Goal: Task Accomplishment & Management: Manage account settings

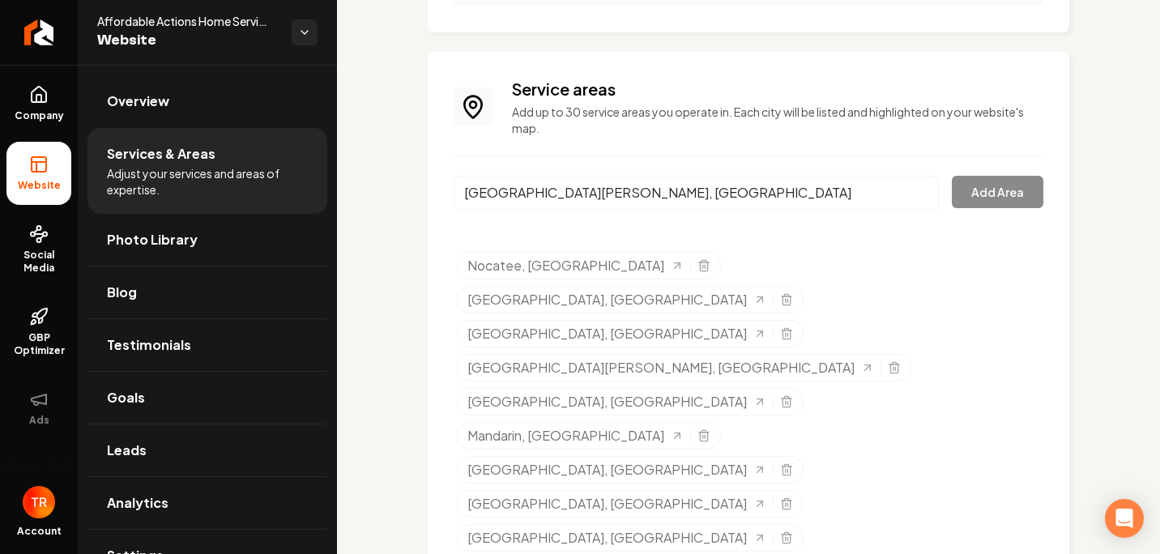
scroll to position [1283, 0]
click at [630, 203] on input "[GEOGRAPHIC_DATA][PERSON_NAME], [GEOGRAPHIC_DATA]" at bounding box center [696, 192] width 485 height 34
click at [913, 194] on input "[GEOGRAPHIC_DATA][PERSON_NAME], [GEOGRAPHIC_DATA]" at bounding box center [696, 192] width 485 height 34
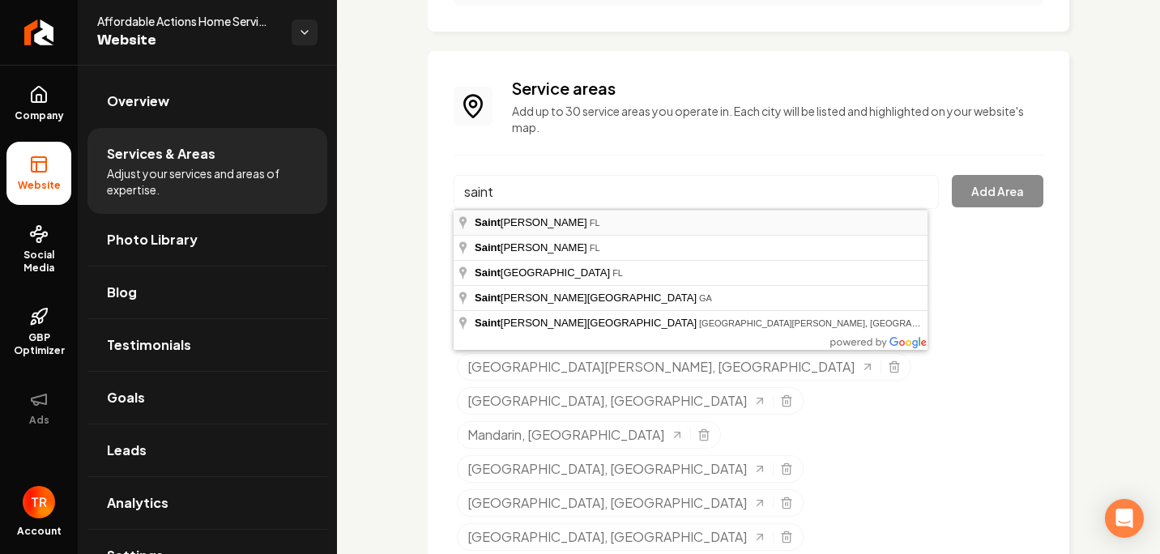
type input "[GEOGRAPHIC_DATA], [GEOGRAPHIC_DATA]"
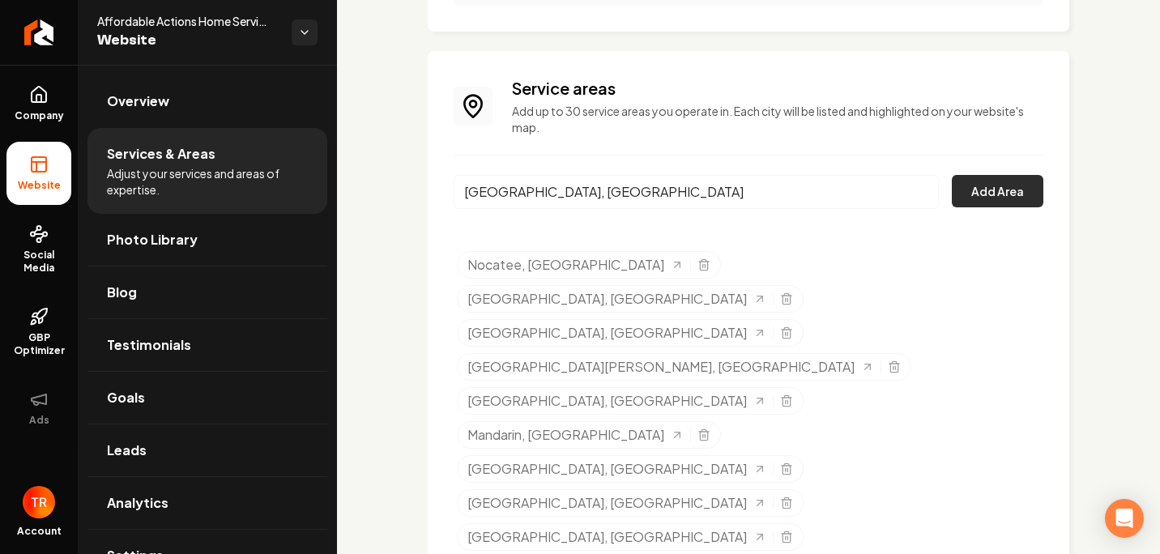
click at [1002, 190] on button "Add Area" at bounding box center [998, 191] width 92 height 32
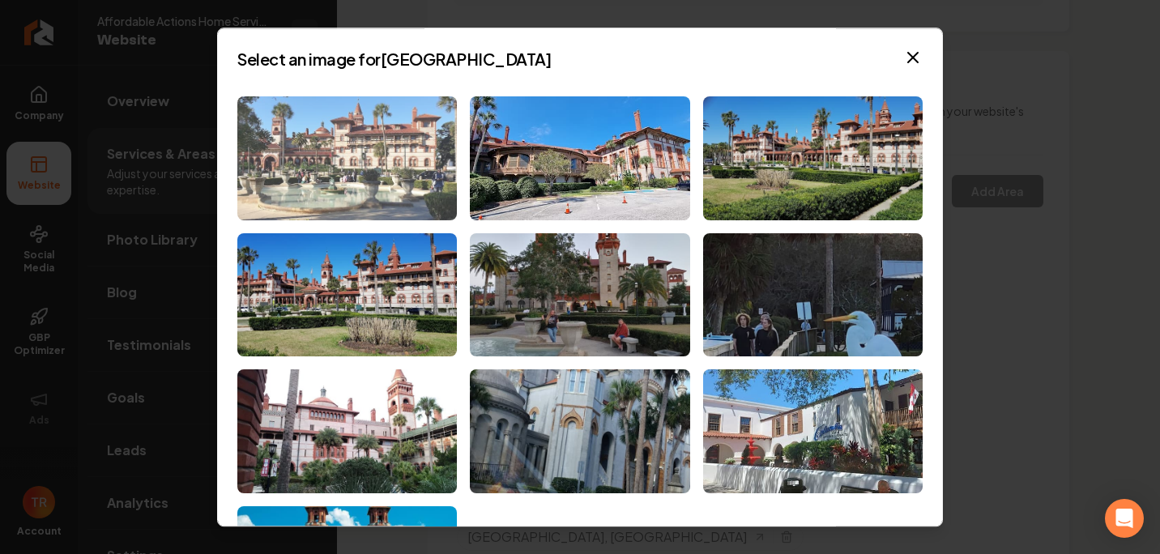
click at [399, 169] on img at bounding box center [347, 158] width 220 height 124
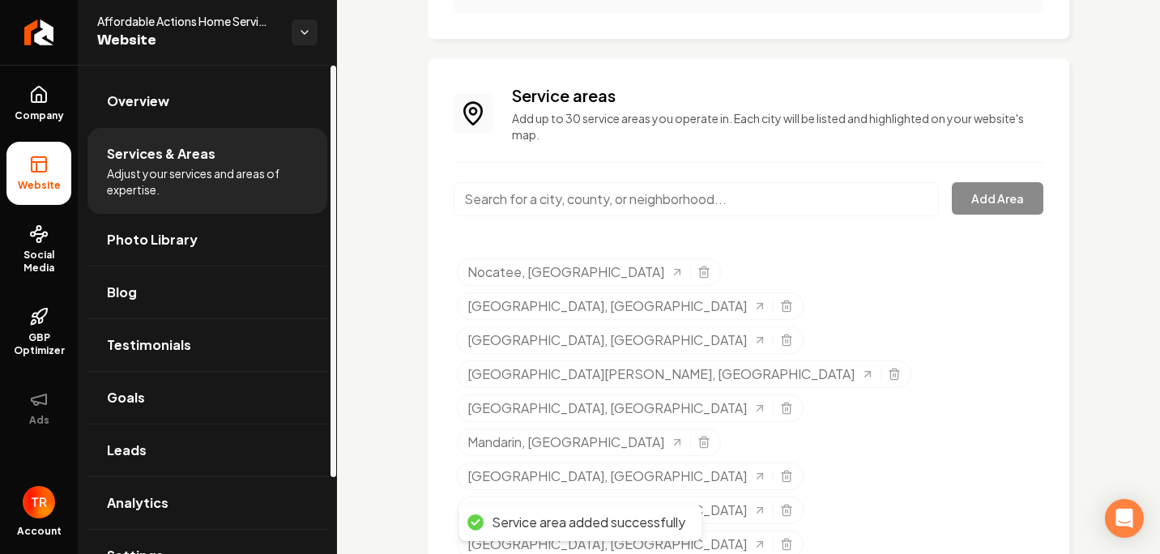
scroll to position [1454, 0]
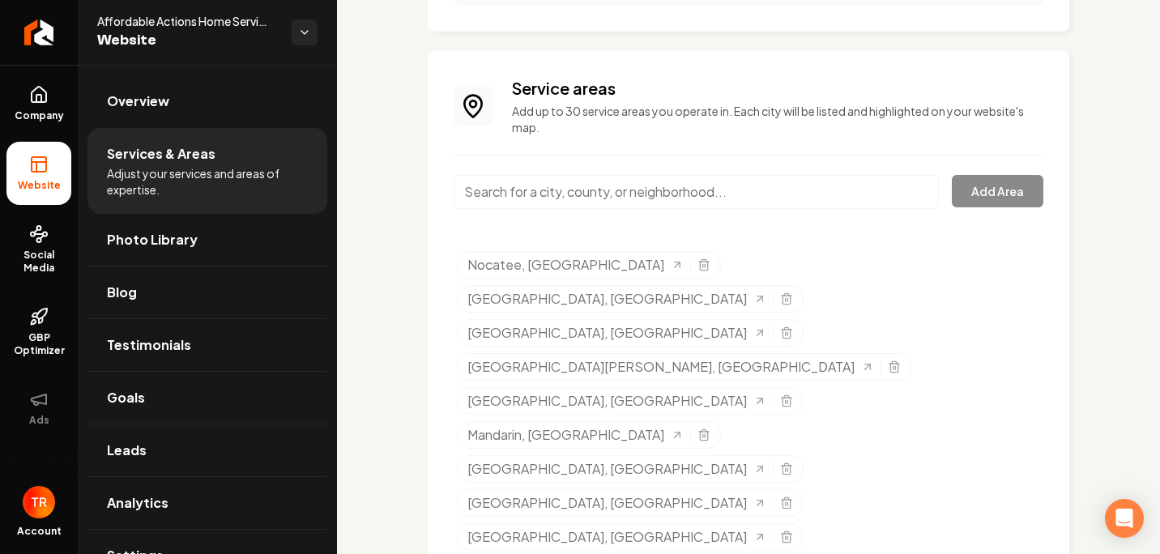
click at [574, 195] on input "Main content area" at bounding box center [696, 192] width 485 height 34
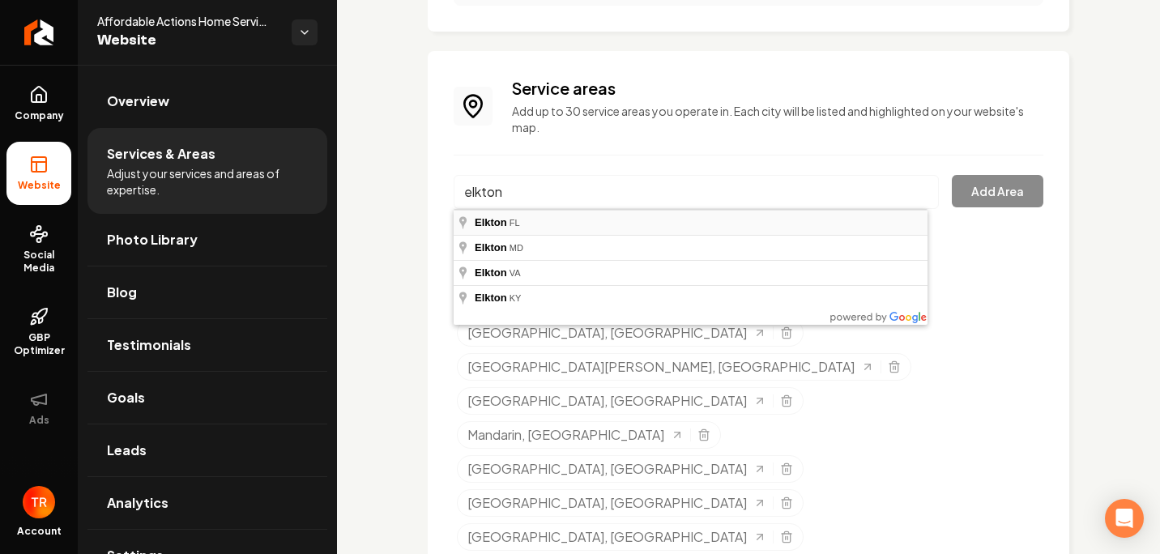
type input "[GEOGRAPHIC_DATA], [GEOGRAPHIC_DATA]"
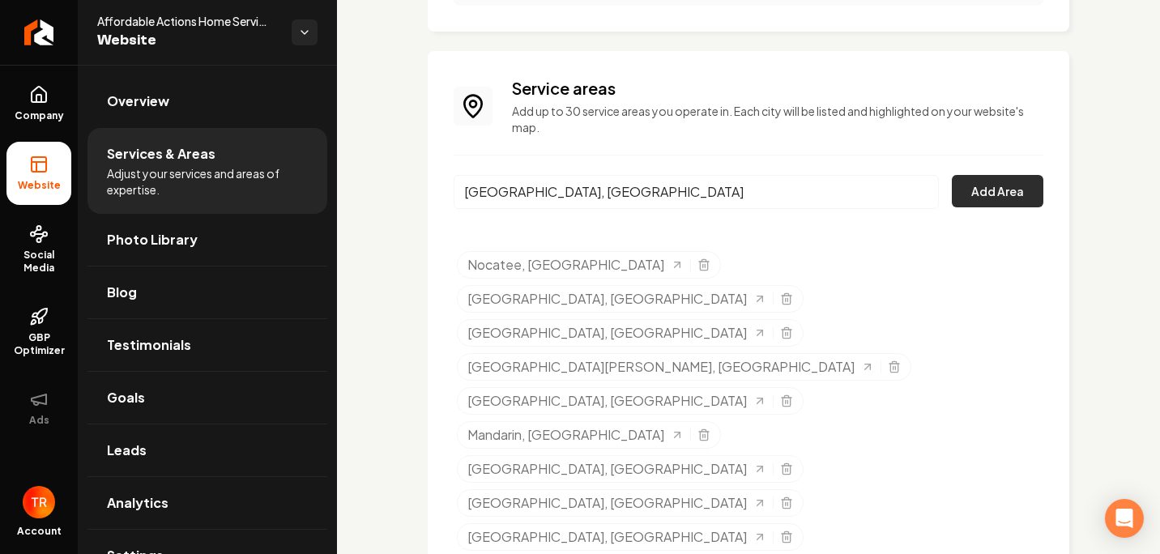
click at [970, 199] on button "Add Area" at bounding box center [998, 191] width 92 height 32
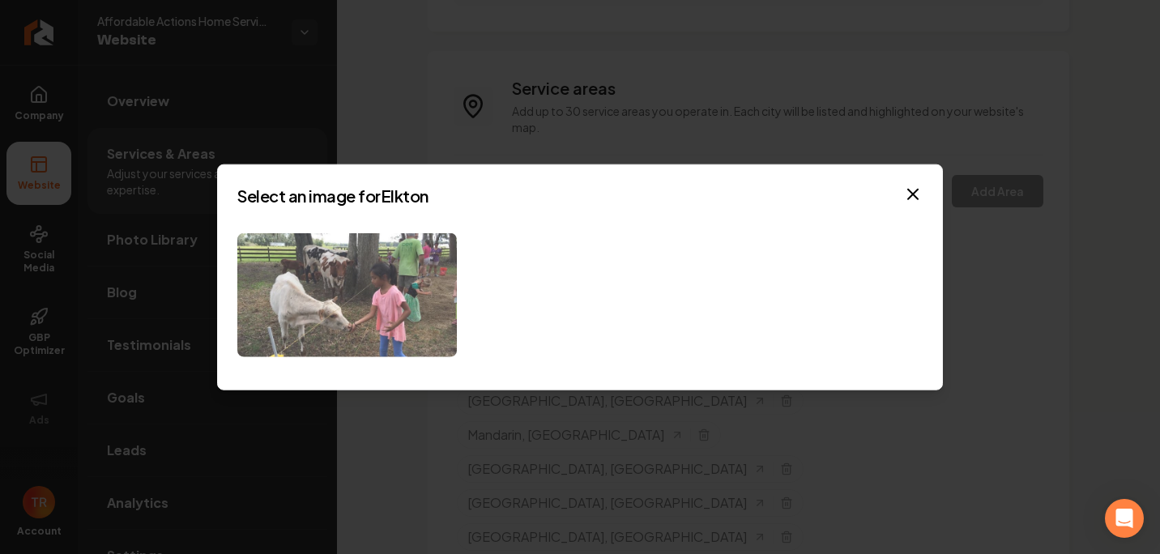
click at [343, 324] on img at bounding box center [347, 295] width 220 height 124
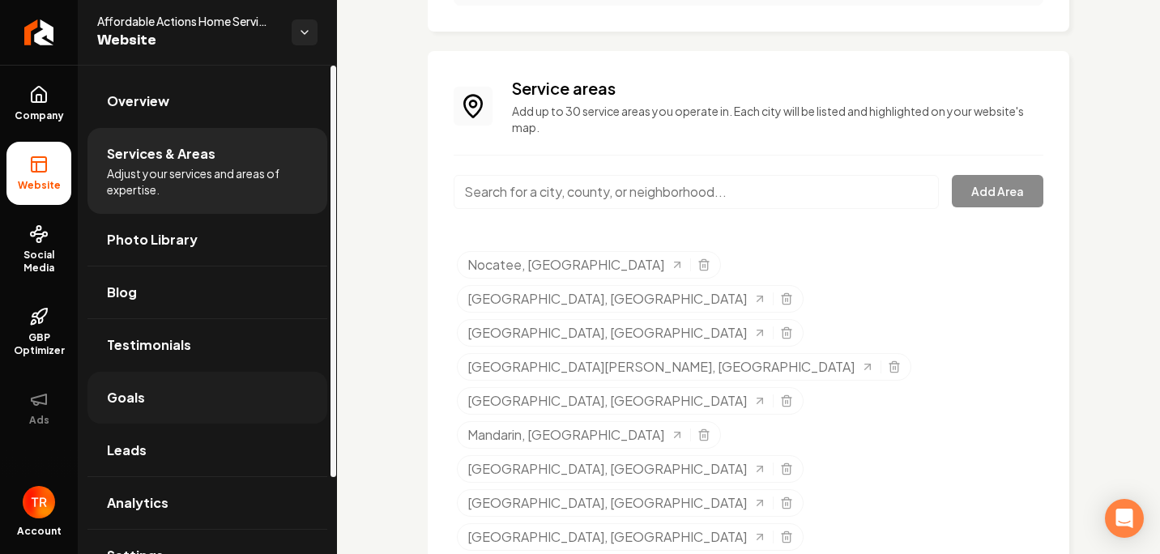
click at [275, 392] on link "Goals" at bounding box center [208, 398] width 240 height 52
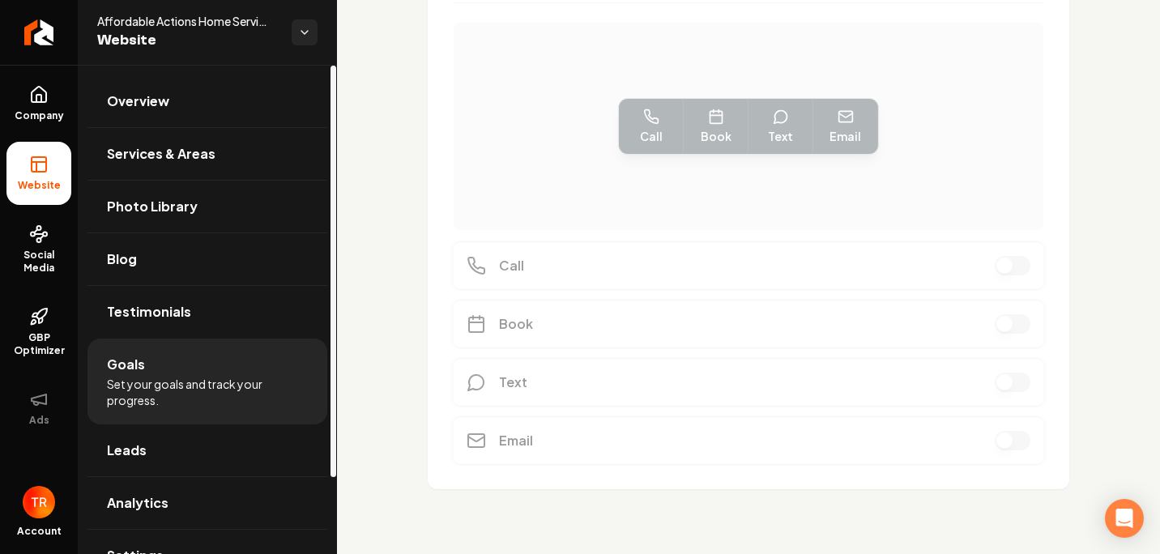
scroll to position [501, 0]
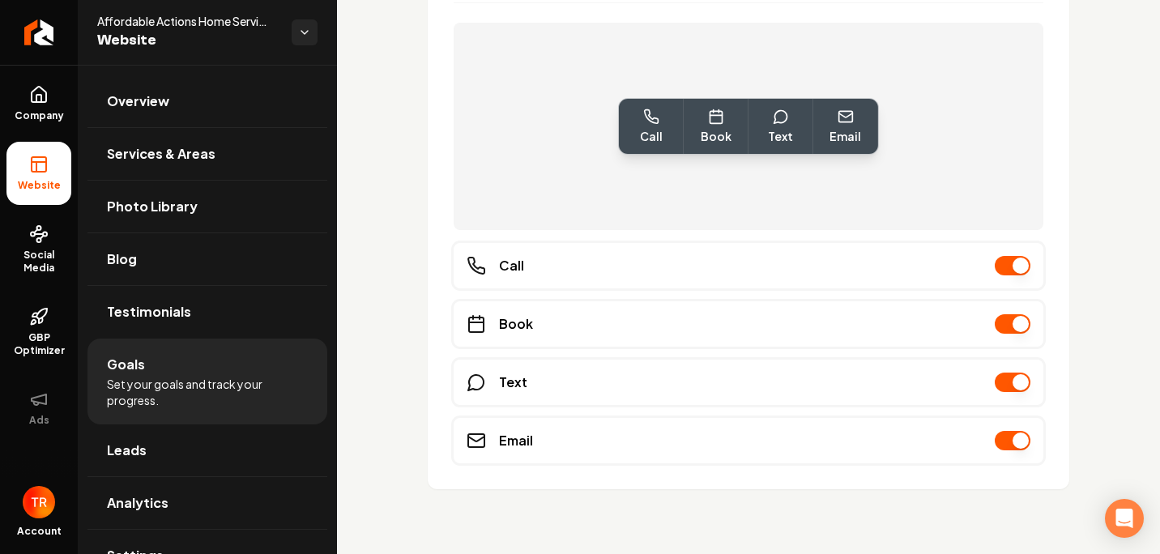
click at [1001, 440] on button "Main content area" at bounding box center [1013, 440] width 36 height 19
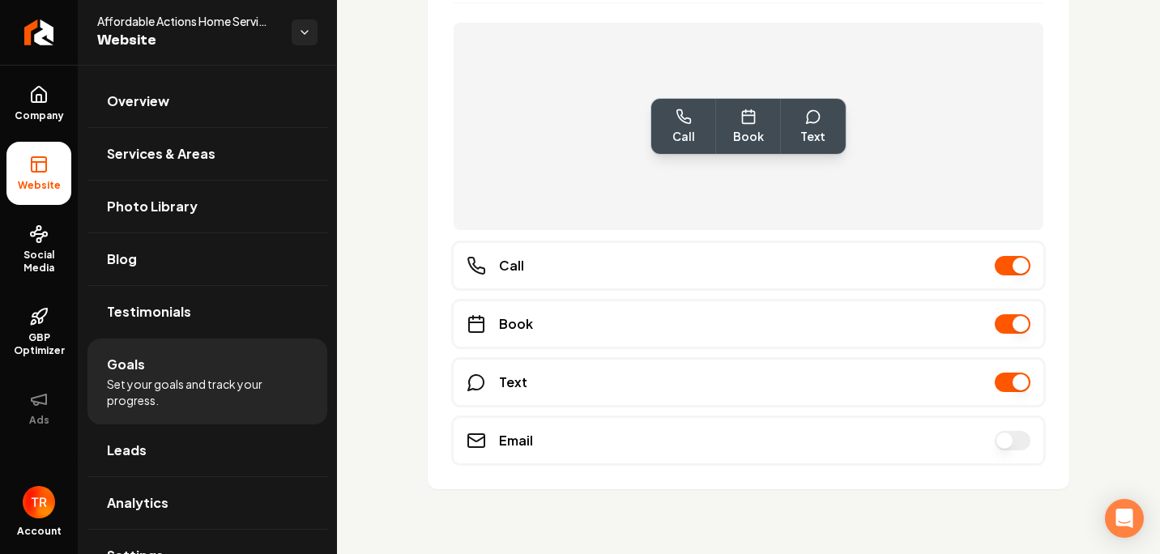
click at [421, 429] on div "Choose your goals Choose up to 3 goals, only the first 2 will be shown. Drag th…" at bounding box center [748, 59] width 823 height 990
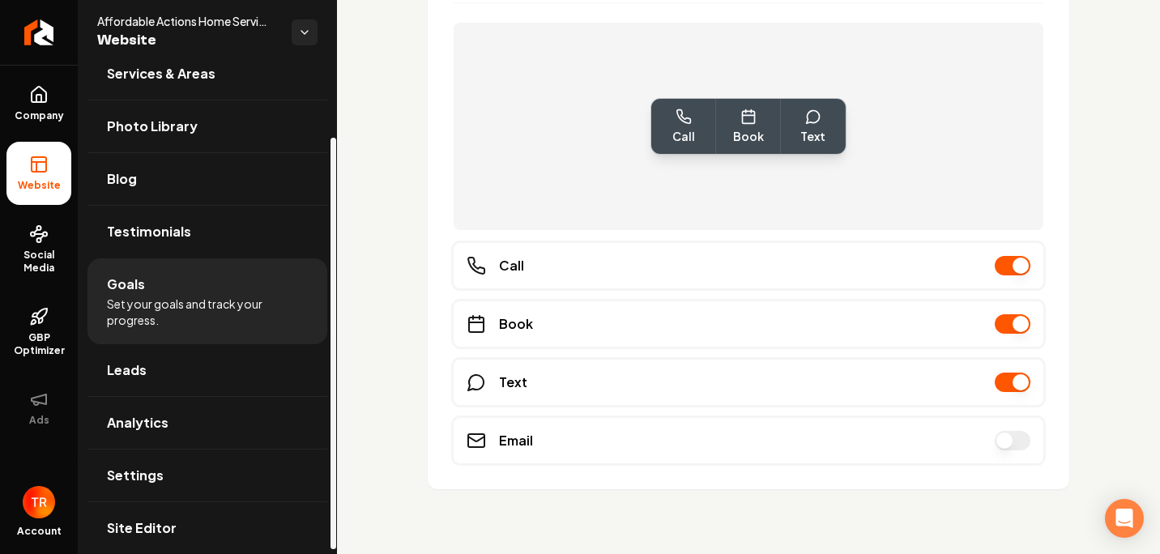
scroll to position [91, 0]
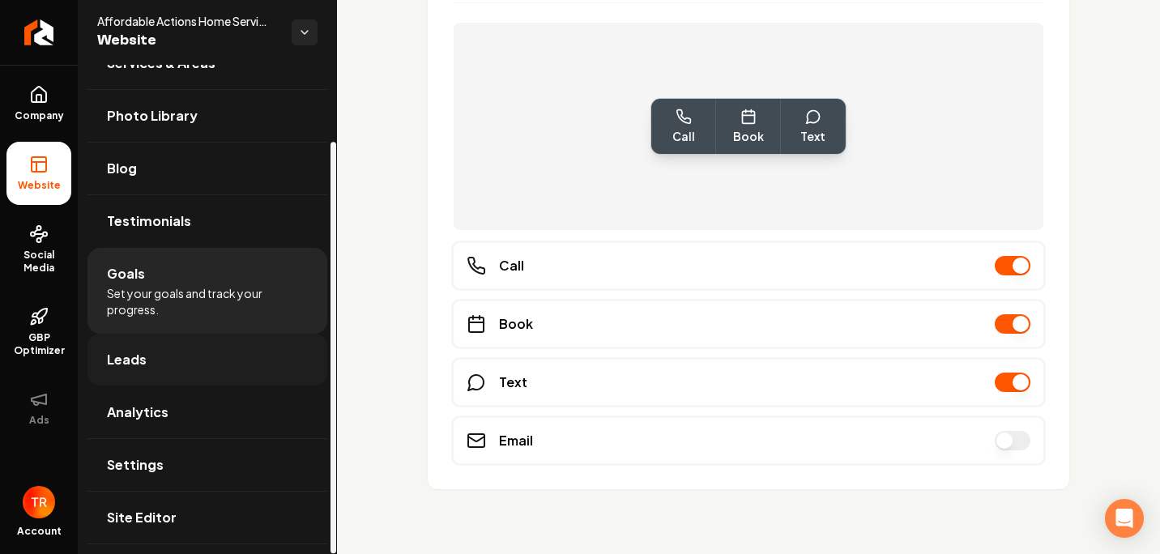
click at [197, 370] on link "Leads" at bounding box center [208, 360] width 240 height 52
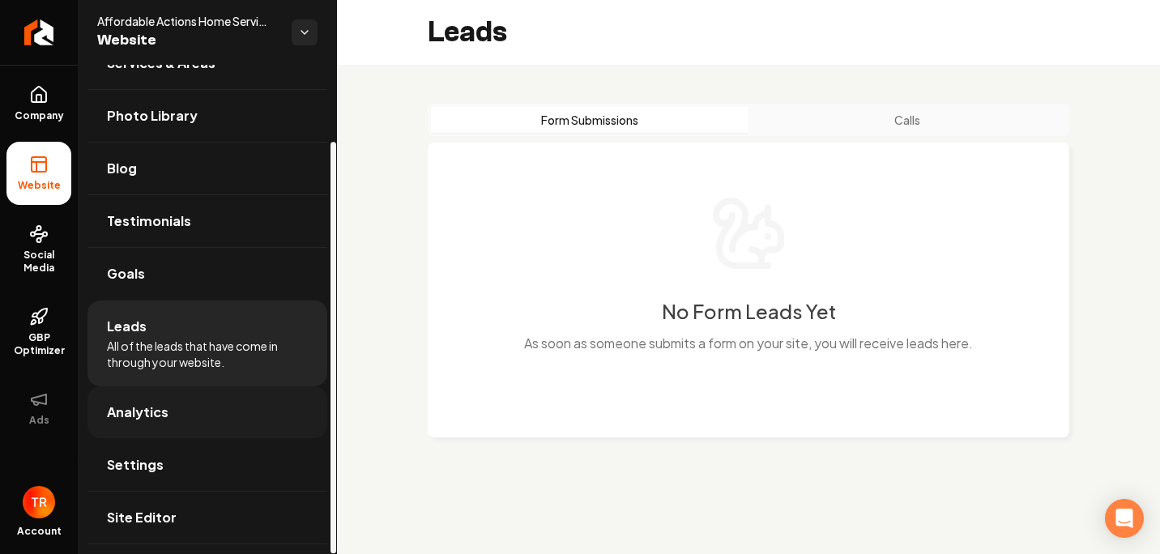
click at [195, 408] on link "Analytics" at bounding box center [208, 412] width 240 height 52
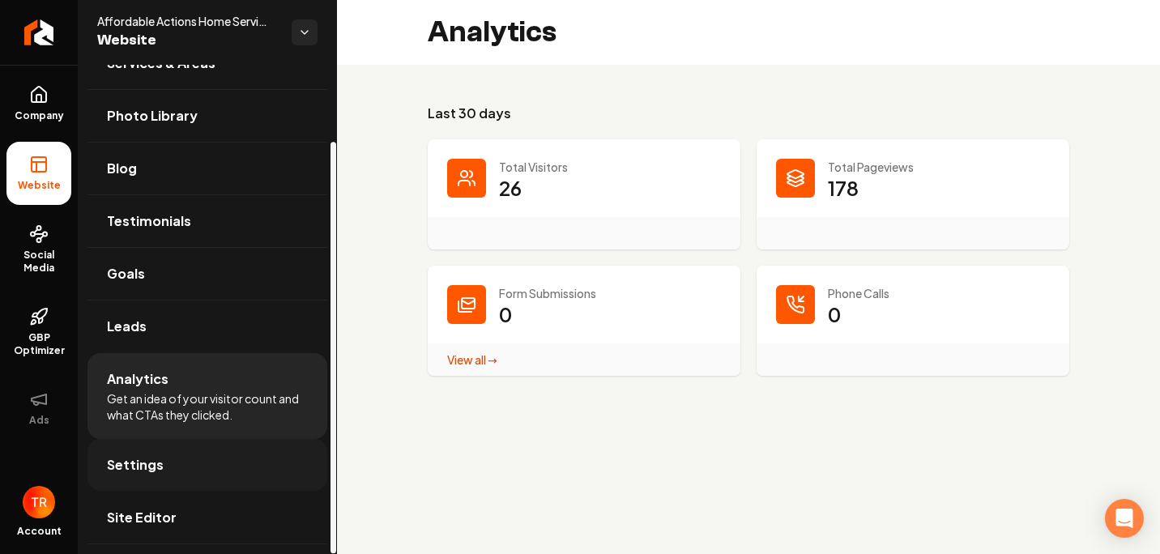
click at [212, 463] on link "Settings" at bounding box center [208, 465] width 240 height 52
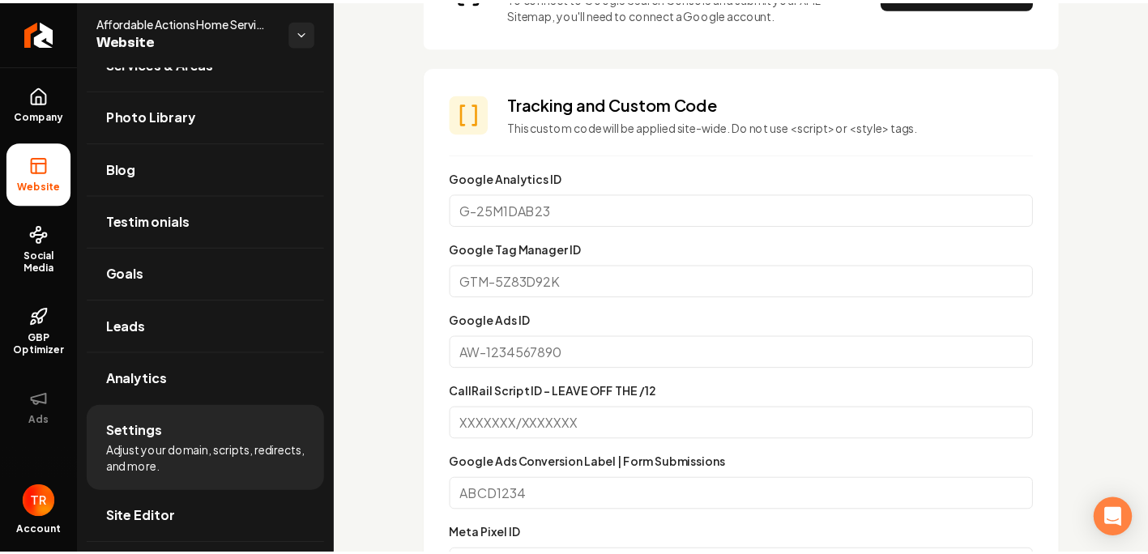
scroll to position [810, 0]
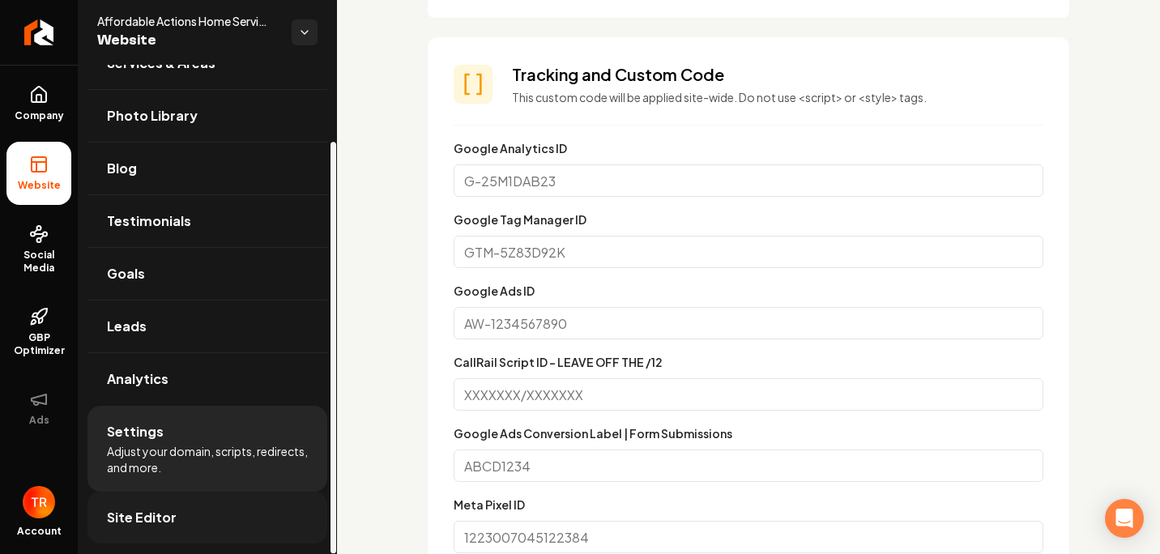
click at [154, 531] on link "Site Editor" at bounding box center [208, 518] width 240 height 52
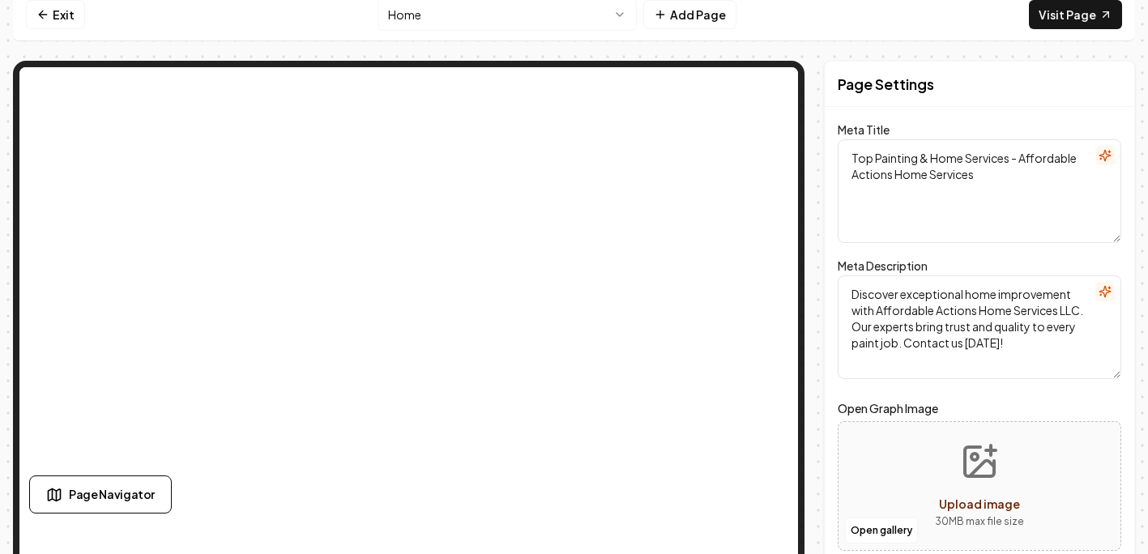
scroll to position [25, 0]
